Goal: Navigation & Orientation: Find specific page/section

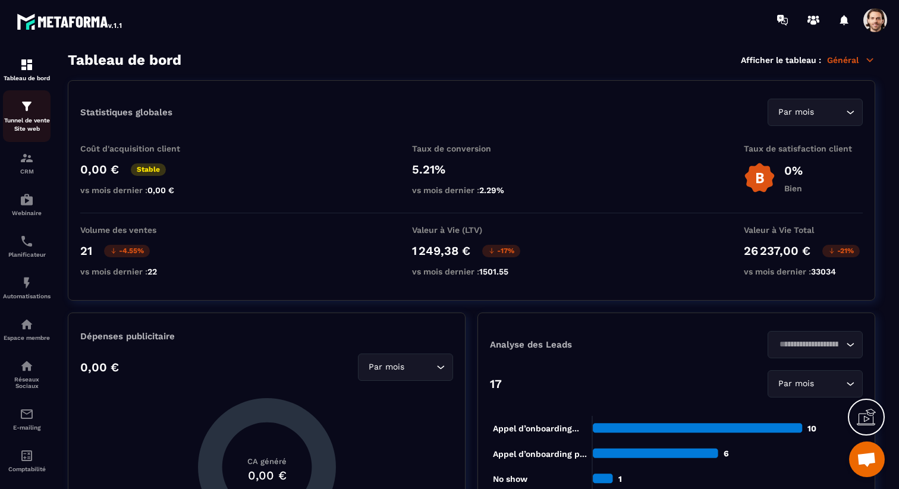
click at [32, 121] on p "Tunnel de vente Site web" at bounding box center [27, 125] width 48 height 17
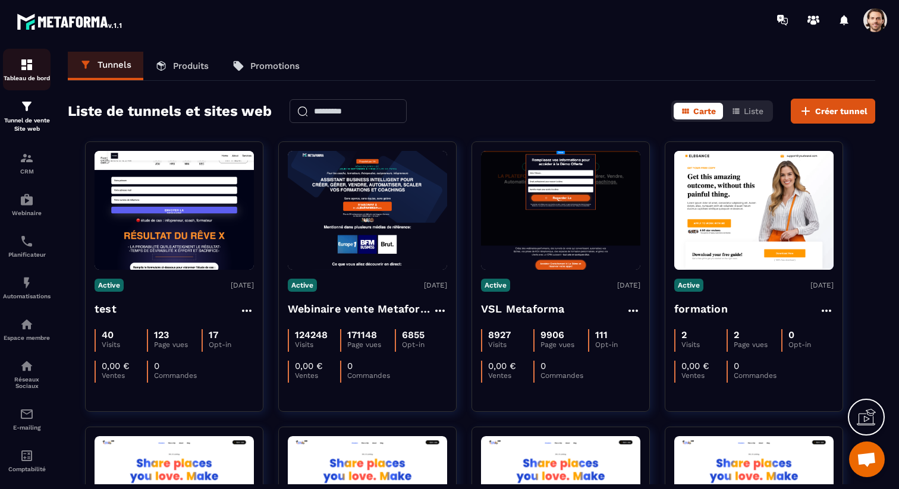
click at [34, 86] on link "Tableau de bord" at bounding box center [27, 70] width 48 height 42
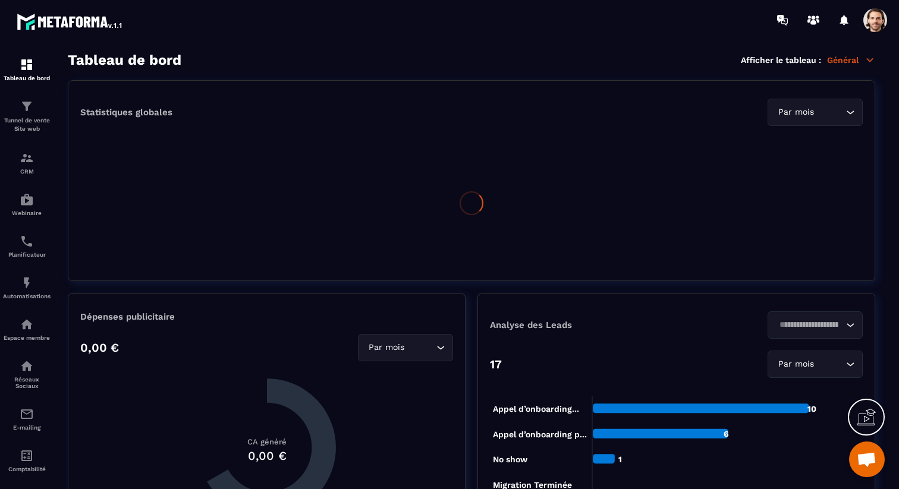
click at [867, 60] on icon at bounding box center [869, 60] width 11 height 11
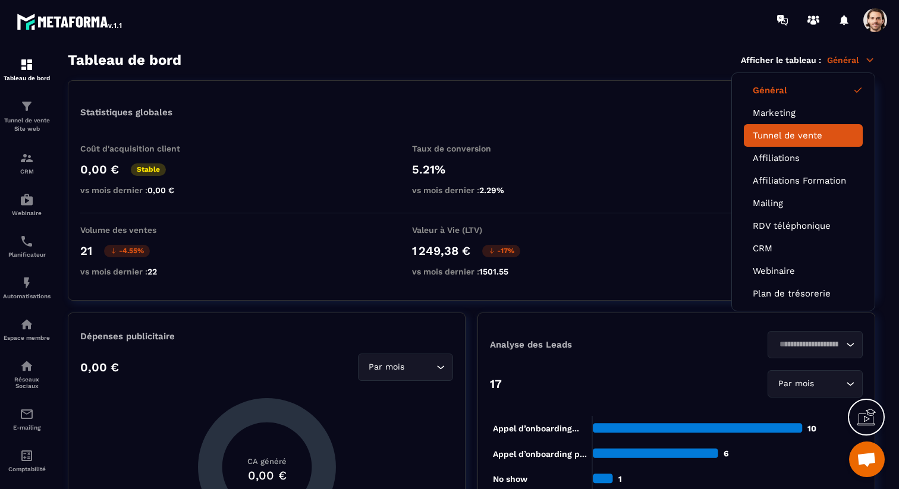
click at [830, 137] on link "Tunnel de vente" at bounding box center [803, 135] width 101 height 11
